Goal: Information Seeking & Learning: Learn about a topic

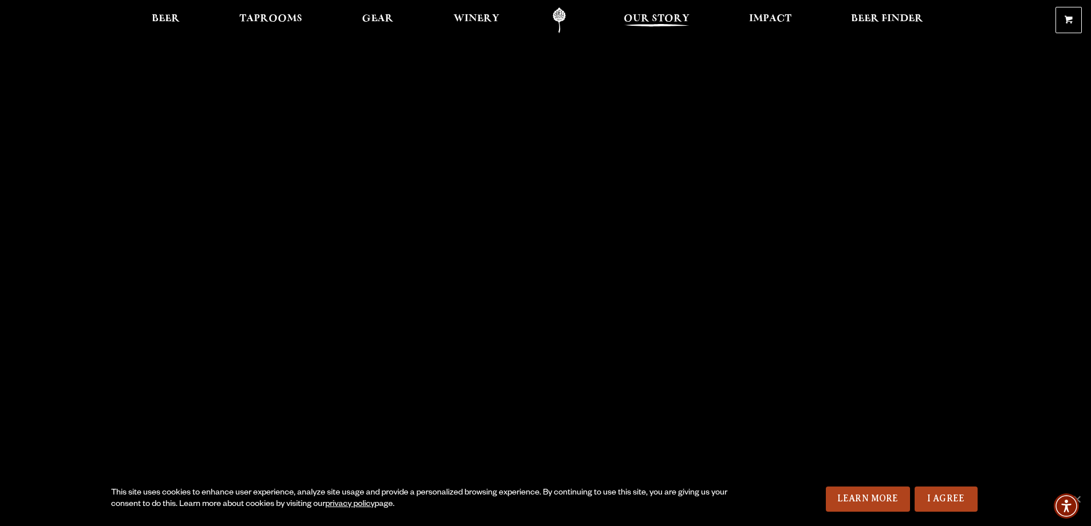
click at [676, 23] on span "Our Story" at bounding box center [657, 18] width 66 height 9
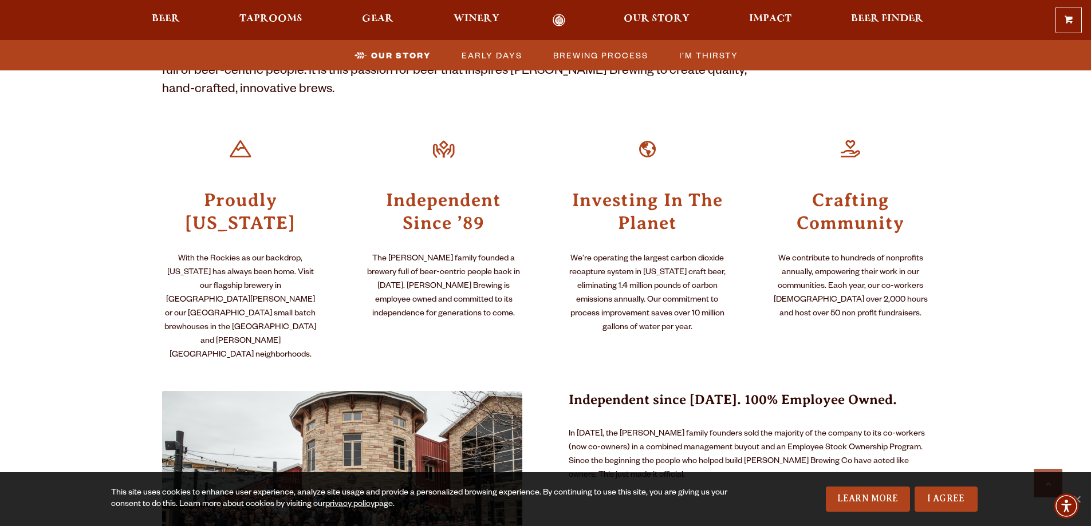
scroll to position [458, 0]
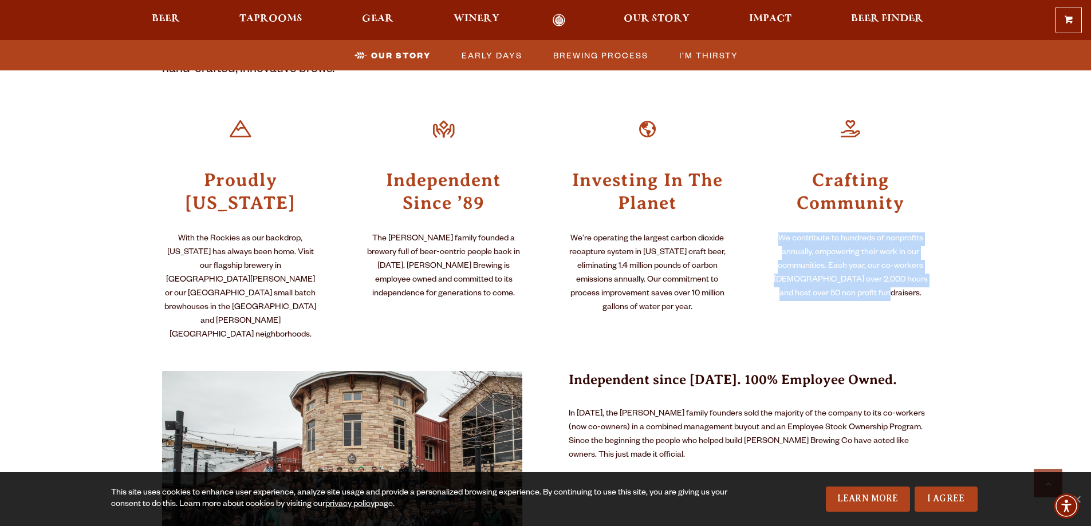
drag, startPoint x: 903, startPoint y: 277, endPoint x: 781, endPoint y: 216, distance: 137.0
click at [781, 233] on p "We contribute to hundreds of nonprofits annually, empowering their work in our …" at bounding box center [851, 267] width 158 height 69
copy p "We contribute to hundreds of nonprofits annually, empowering their work in our …"
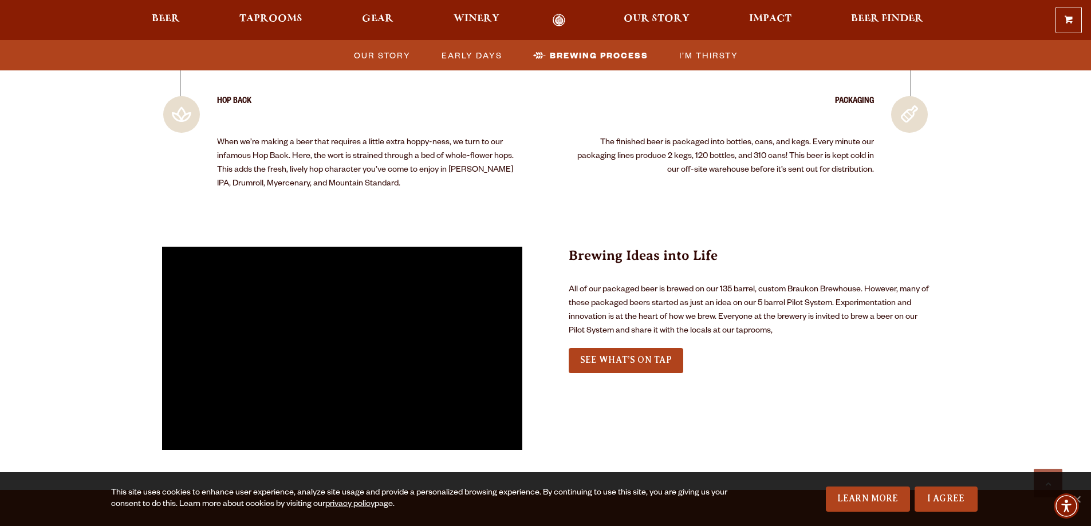
scroll to position [2577, 0]
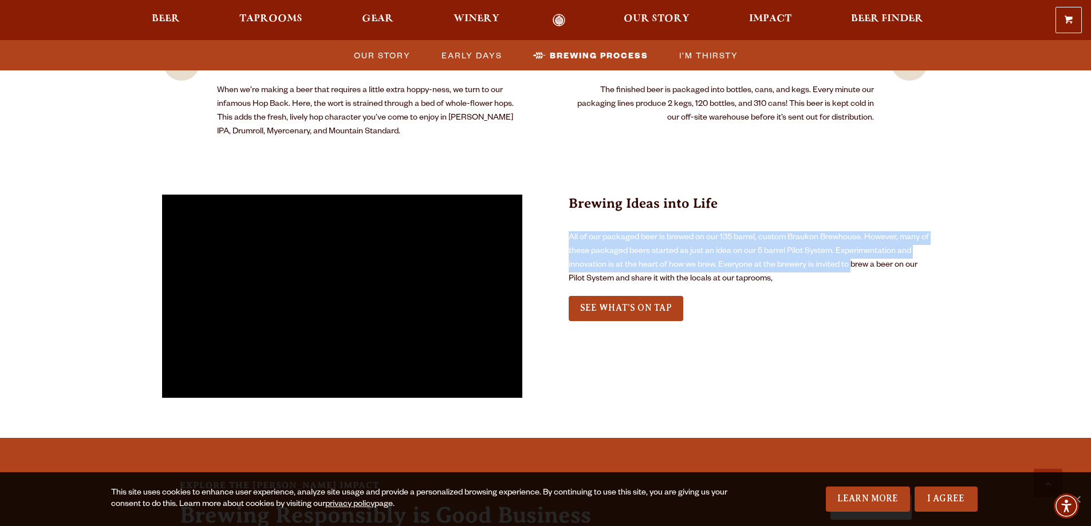
drag, startPoint x: 844, startPoint y: 117, endPoint x: 851, endPoint y: 190, distance: 73.1
click at [851, 195] on div "Brewing Ideas into Life All of our packaged beer is brewed on our 135 barrel, c…" at bounding box center [749, 241] width 361 height 92
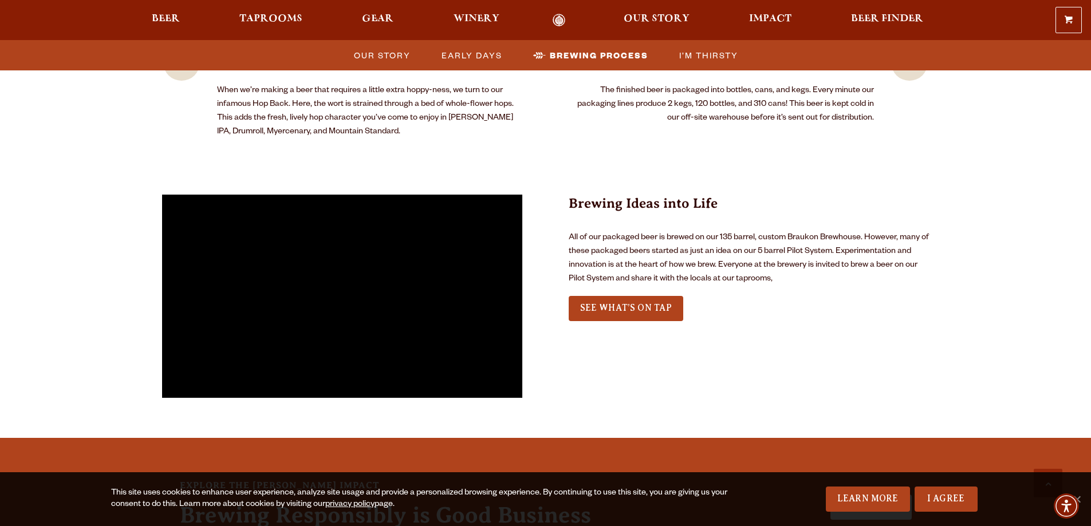
click at [852, 217] on div "Brewing Ideas into Life All of our packaged beer is brewed on our 135 barrel, c…" at bounding box center [749, 262] width 361 height 135
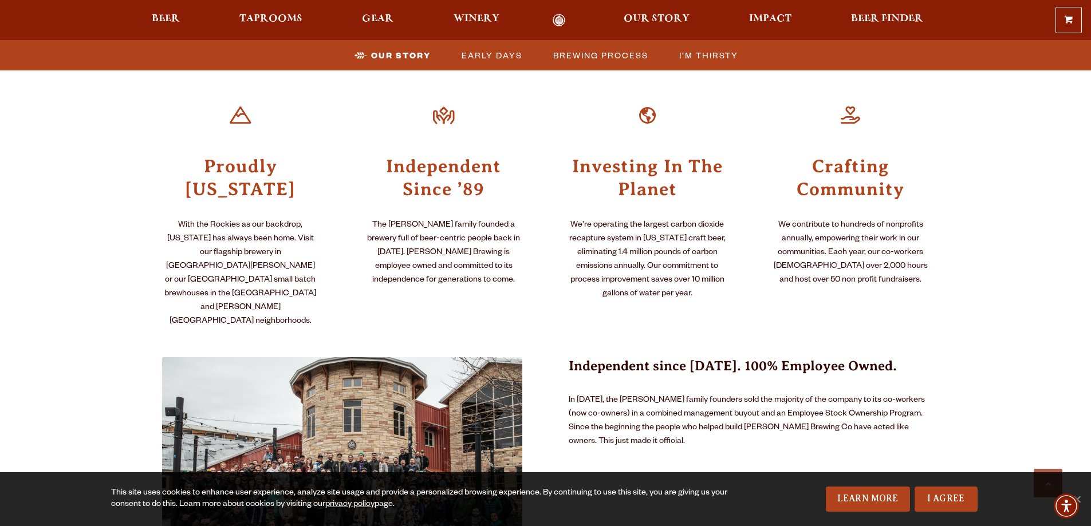
scroll to position [515, 0]
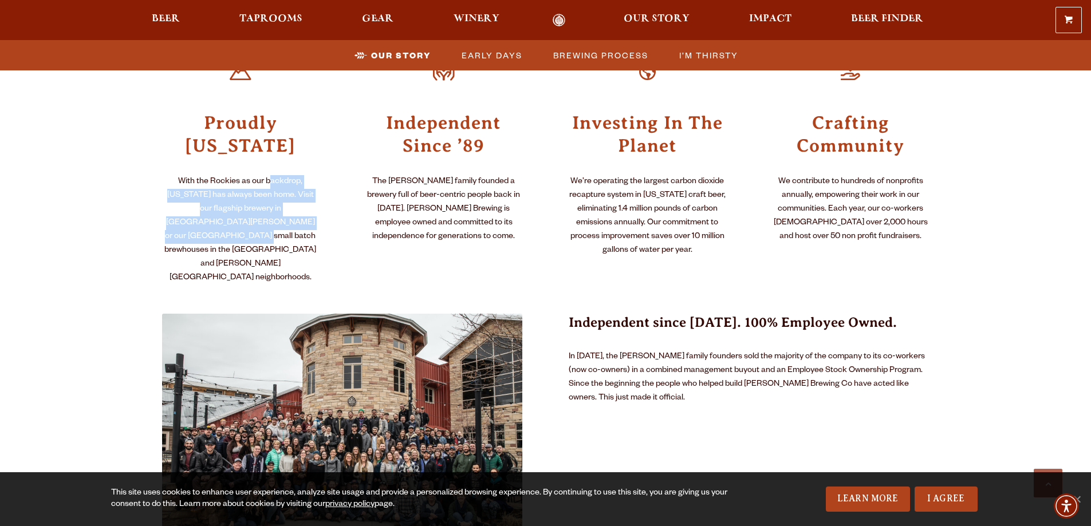
drag, startPoint x: 300, startPoint y: 184, endPoint x: 308, endPoint y: 208, distance: 24.6
click at [306, 206] on div "Proudly Colorado With the Rockies as our backdrop, Colorado has always been hom…" at bounding box center [241, 165] width 158 height 239
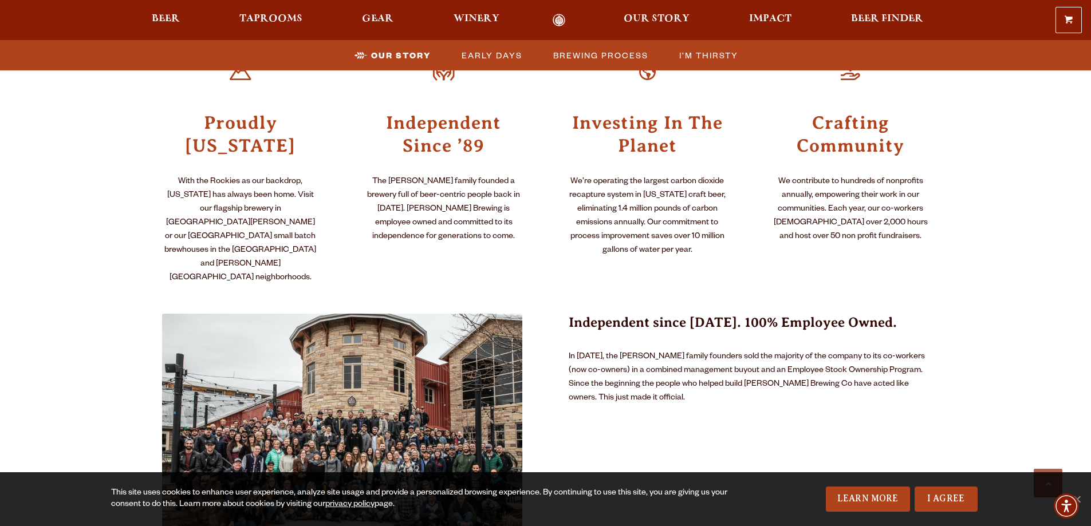
click at [309, 210] on p "With the Rockies as our backdrop, Colorado has always been home. Visit our flag…" at bounding box center [241, 230] width 158 height 110
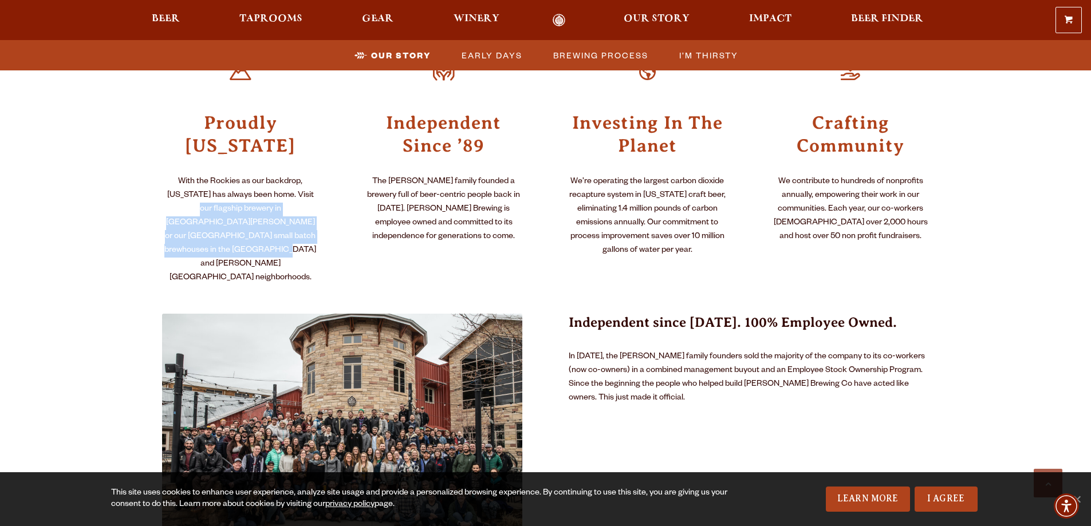
click at [298, 154] on div "Proudly Colorado With the Rockies as our backdrop, Colorado has always been hom…" at bounding box center [241, 165] width 158 height 239
click at [312, 175] on p "With the Rockies as our backdrop, Colorado has always been home. Visit our flag…" at bounding box center [241, 230] width 158 height 110
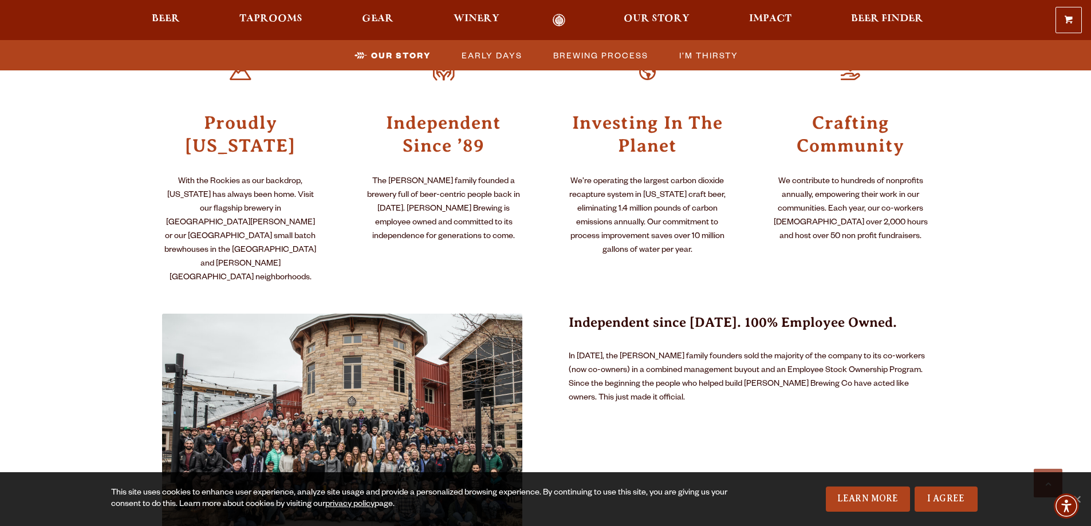
drag, startPoint x: 895, startPoint y: 237, endPoint x: 909, endPoint y: 246, distance: 16.8
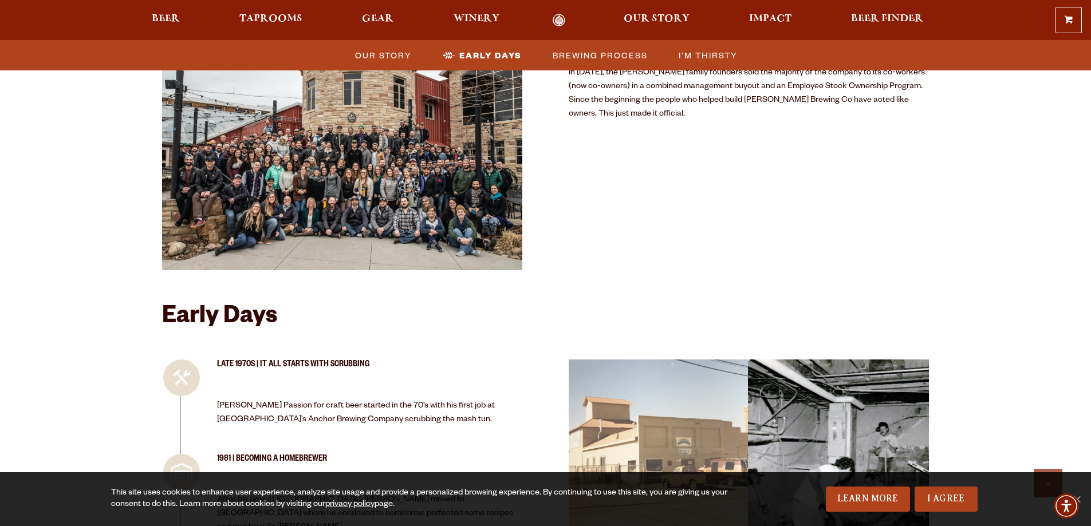
scroll to position [916, 0]
